Goal: Find specific page/section

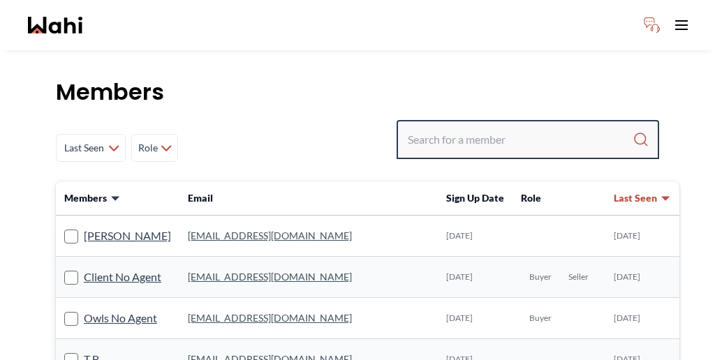
click at [499, 127] on input "Search input" at bounding box center [520, 139] width 225 height 25
paste input "Maita"
type input "Maita"
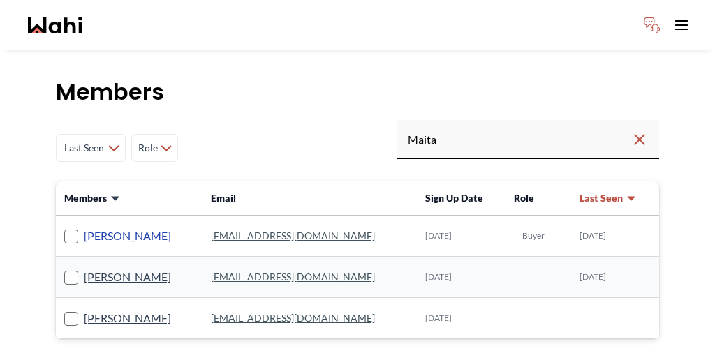
click at [113, 227] on link "[PERSON_NAME]" at bounding box center [127, 236] width 87 height 18
